Goal: Go to known website: Access a specific website the user already knows

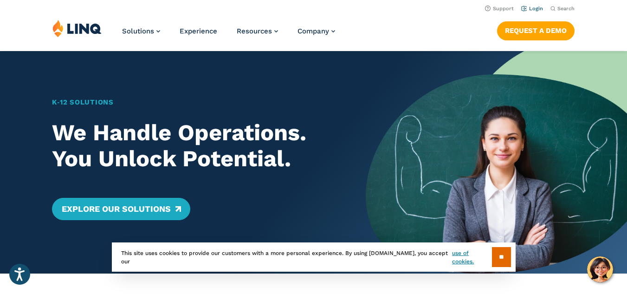
click at [535, 8] on link "Login" at bounding box center [532, 9] width 22 height 6
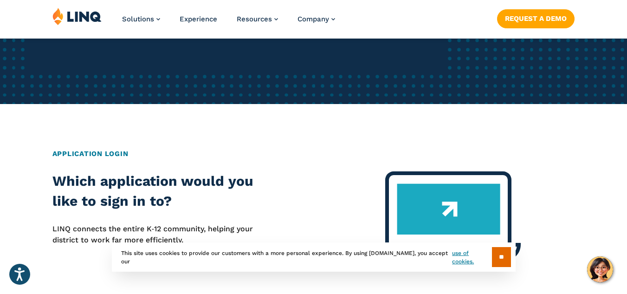
scroll to position [46, 0]
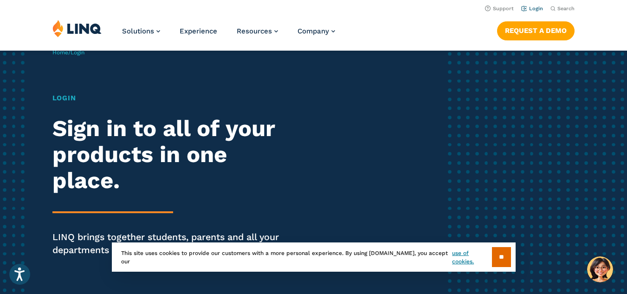
click at [536, 8] on link "Login" at bounding box center [532, 9] width 22 height 6
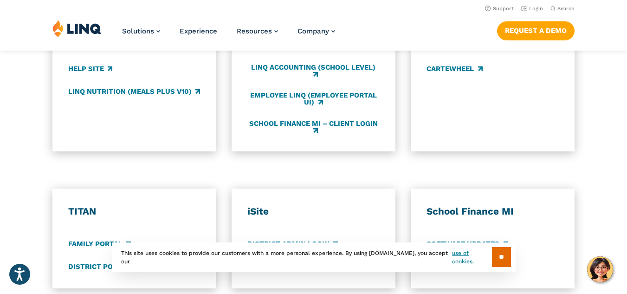
scroll to position [511, 0]
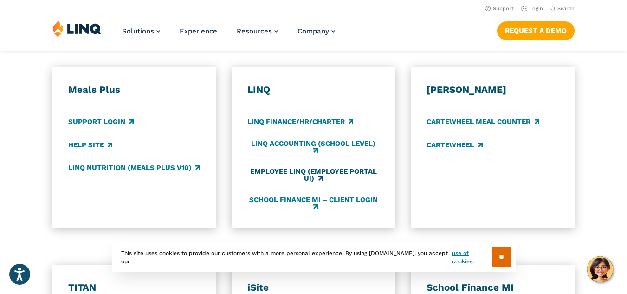
click at [315, 172] on link "Employee LINQ (Employee Portal UI)" at bounding box center [313, 175] width 132 height 15
